Goal: Task Accomplishment & Management: Complete application form

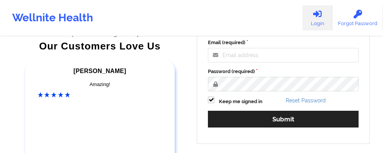
scroll to position [110, 0]
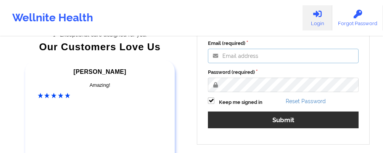
type input "[EMAIL_ADDRESS][DOMAIN_NAME]"
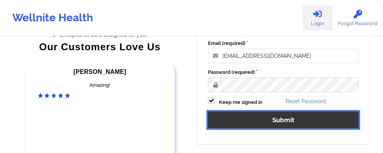
click at [239, 119] on button "Submit" at bounding box center [283, 120] width 151 height 16
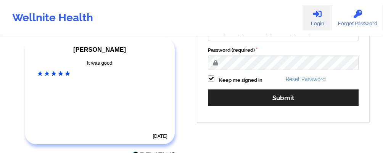
scroll to position [134, 0]
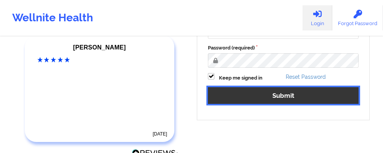
click at [265, 95] on button "Submit" at bounding box center [283, 95] width 151 height 16
click at [281, 93] on button "Submit" at bounding box center [283, 95] width 151 height 16
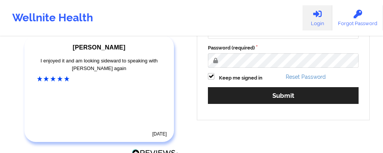
click at [252, 77] on label "Keep me signed in" at bounding box center [240, 78] width 43 height 8
click at [214, 77] on input "Keep me signed in" at bounding box center [211, 76] width 6 height 6
checkbox input "false"
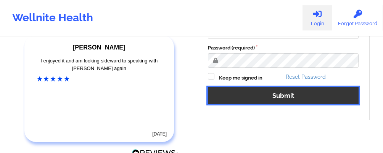
click at [259, 96] on button "Submit" at bounding box center [283, 95] width 151 height 16
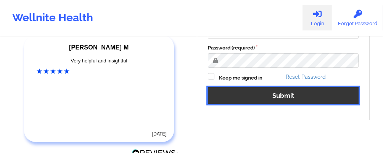
click at [281, 93] on button "Submit" at bounding box center [283, 95] width 151 height 16
